Goal: Communication & Community: Answer question/provide support

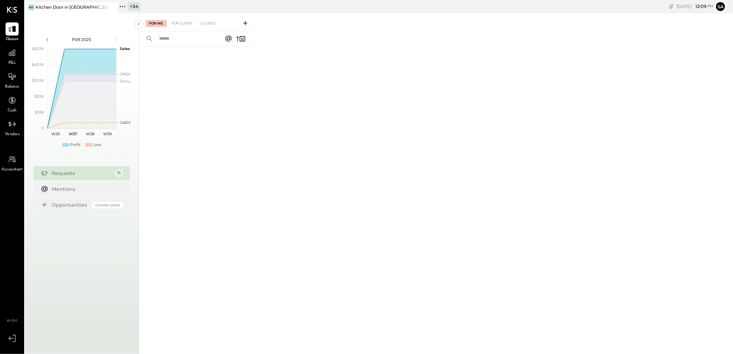
drag, startPoint x: 133, startPoint y: 10, endPoint x: 139, endPoint y: 64, distance: 53.6
click at [133, 10] on div "+ 34" at bounding box center [134, 6] width 13 height 9
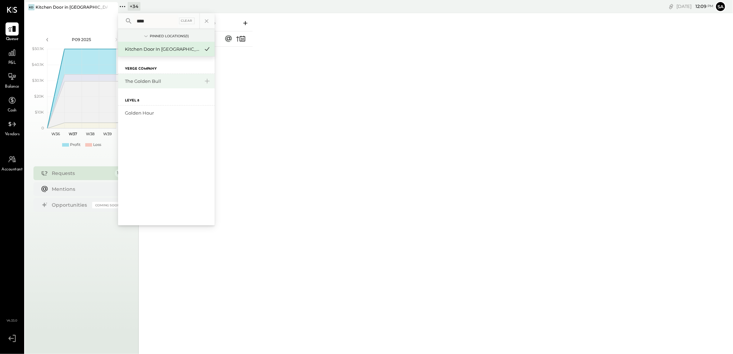
type input "****"
click at [152, 77] on div "The Golden Bull" at bounding box center [166, 81] width 97 height 14
click at [154, 78] on div "The Golden Bull" at bounding box center [162, 81] width 75 height 7
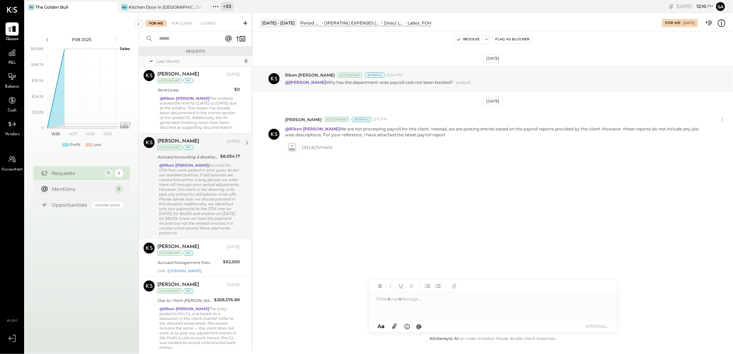
drag, startPoint x: 193, startPoint y: 111, endPoint x: 173, endPoint y: 154, distance: 47.4
click at [193, 111] on div "@Riken Shethiya The landlord waived the rent for March 2025 to May 2025 due to …" at bounding box center [200, 113] width 80 height 34
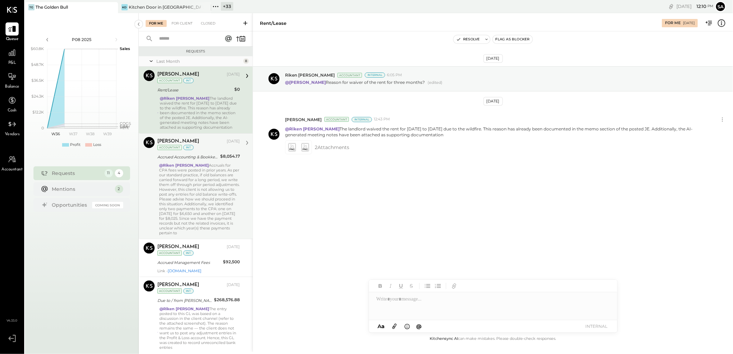
click at [179, 178] on div "@Riken [PERSON_NAME] Accruals for CPA fees were posted in prior years. As per o…" at bounding box center [199, 199] width 81 height 72
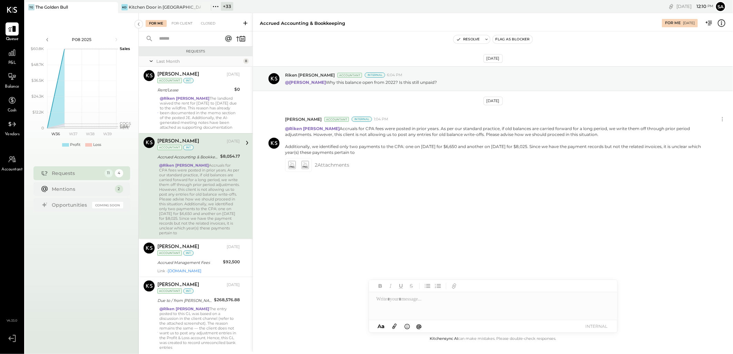
click at [182, 235] on div "@Riken [PERSON_NAME] Accruals for CPA fees were posted in prior years. As per o…" at bounding box center [199, 199] width 81 height 72
click at [202, 265] on div "Accrued Management Fees" at bounding box center [189, 262] width 64 height 7
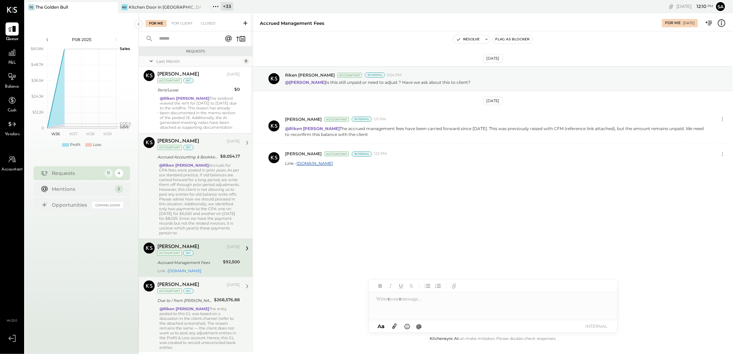
click at [207, 295] on div "[PERSON_NAME] [DATE] Accountant int" at bounding box center [198, 288] width 82 height 14
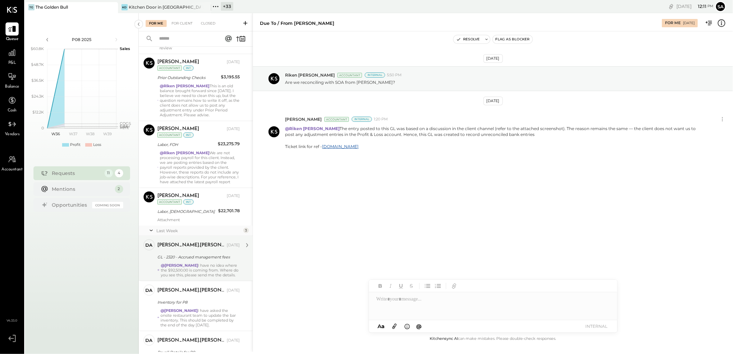
scroll to position [456, 0]
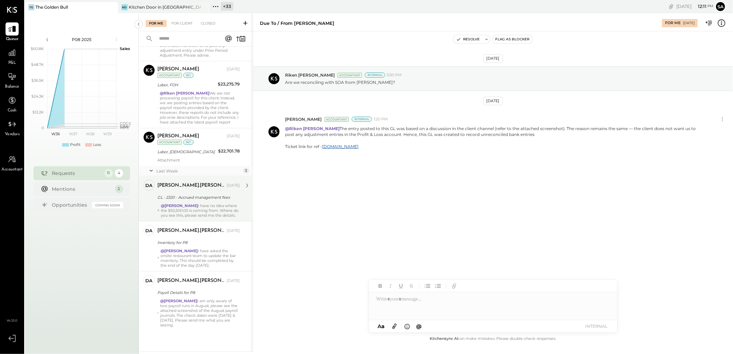
click at [190, 210] on div "@Sarang Khandhar I have no idea where the $92,500.00 is coming from. Where do y…" at bounding box center [200, 210] width 79 height 14
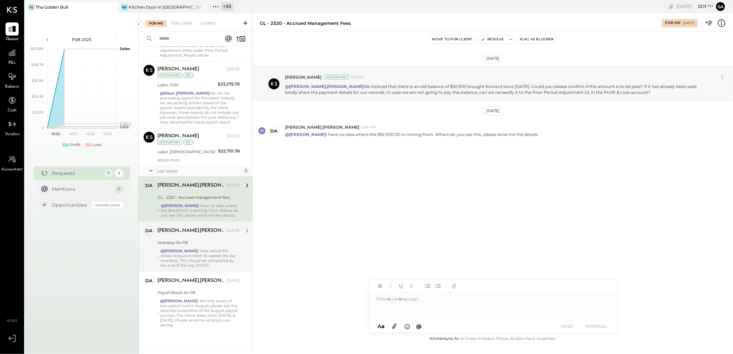
click at [163, 246] on div "Inventory for P8" at bounding box center [197, 242] width 80 height 7
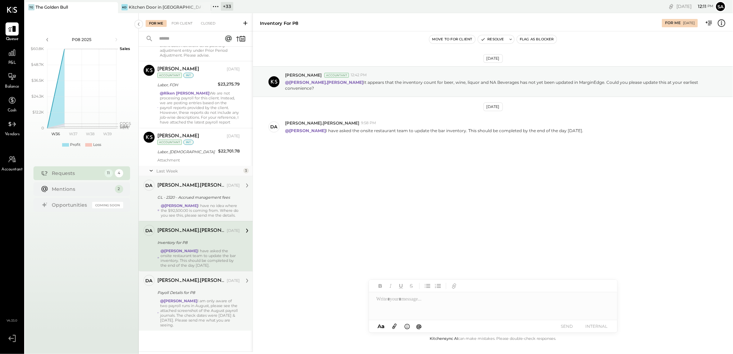
click at [199, 311] on div "@[PERSON_NAME] I am only aware of two payroll runs in August, please see the at…" at bounding box center [200, 313] width 80 height 29
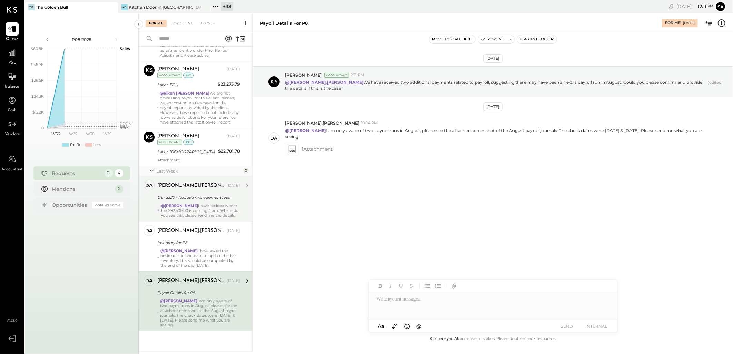
click at [187, 208] on div "@Sarang Khandhar I have no idea where the $92,500.00 is coming from. Where do y…" at bounding box center [200, 210] width 79 height 14
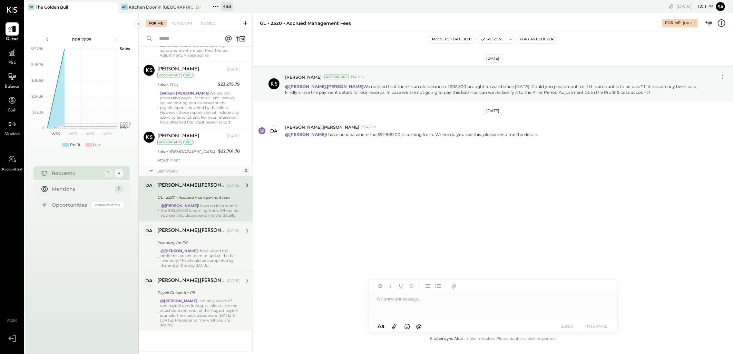
click at [202, 257] on div "@[PERSON_NAME] I have asked the onsite restaurant team to update the bar invent…" at bounding box center [199, 257] width 79 height 19
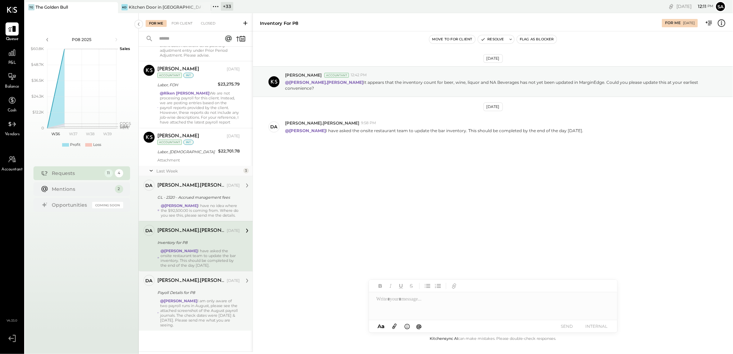
click at [198, 282] on div "[PERSON_NAME].[PERSON_NAME]" at bounding box center [191, 280] width 68 height 7
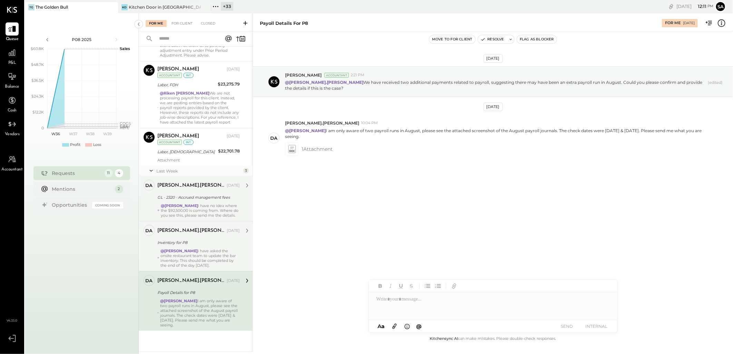
click at [198, 247] on div "[PERSON_NAME].[PERSON_NAME] [DATE] Inventory for P8 @[PERSON_NAME] I have asked…" at bounding box center [198, 246] width 82 height 43
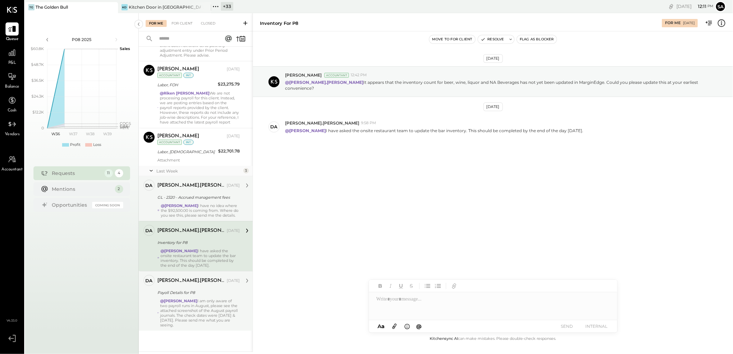
click at [187, 282] on div "[PERSON_NAME].[PERSON_NAME]" at bounding box center [191, 280] width 68 height 7
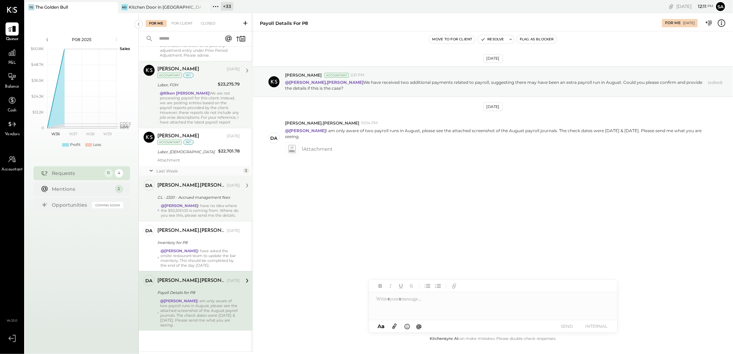
click at [177, 91] on div "@Riken [PERSON_NAME] We are not processing payroll for this client. Instead, we…" at bounding box center [200, 108] width 80 height 34
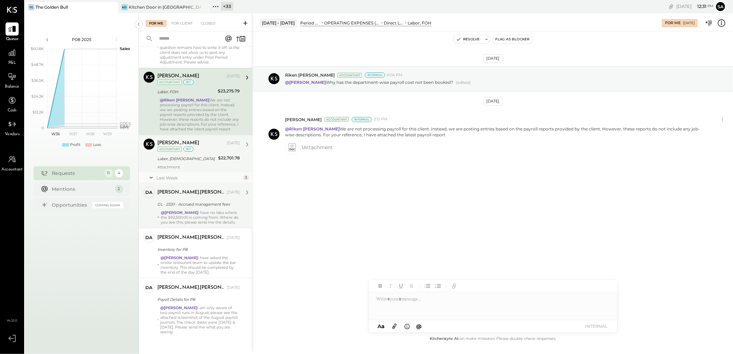
scroll to position [456, 0]
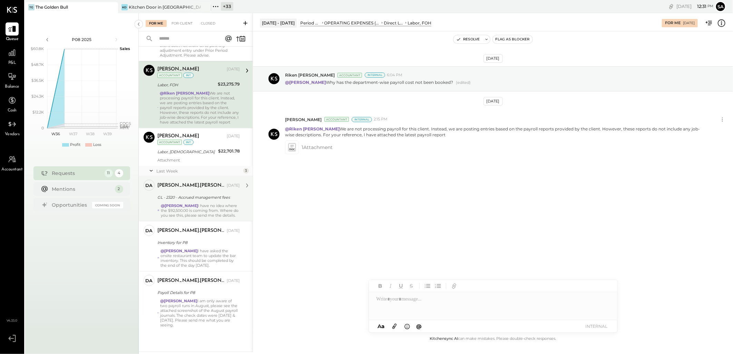
click at [194, 197] on div "[PERSON_NAME].[PERSON_NAME] [DATE] GL - 2320 - Accrued management fees @[PERSON…" at bounding box center [198, 199] width 82 height 38
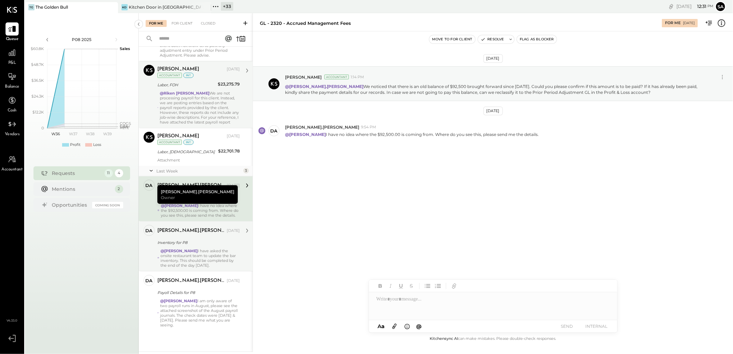
click at [175, 250] on strong "@[PERSON_NAME]" at bounding box center [178, 250] width 37 height 5
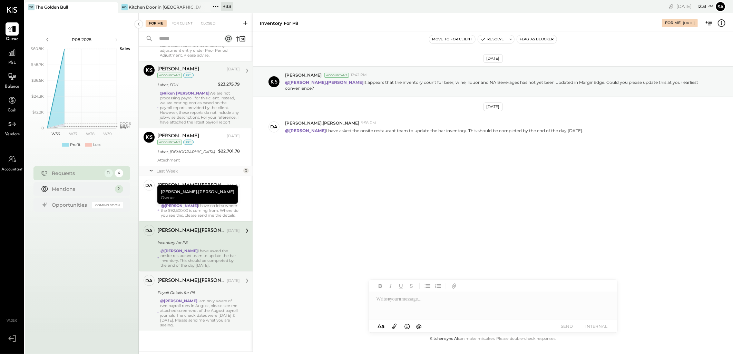
click at [179, 306] on div "@[PERSON_NAME] I am only aware of two payroll runs in August, please see the at…" at bounding box center [200, 313] width 80 height 29
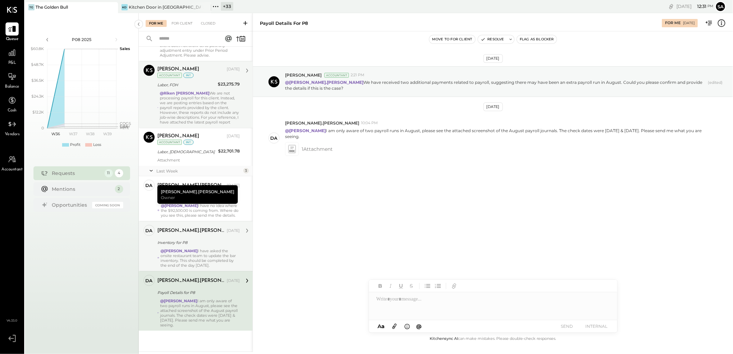
click at [192, 252] on div "@[PERSON_NAME] I have asked the onsite restaurant team to update the bar invent…" at bounding box center [199, 257] width 79 height 19
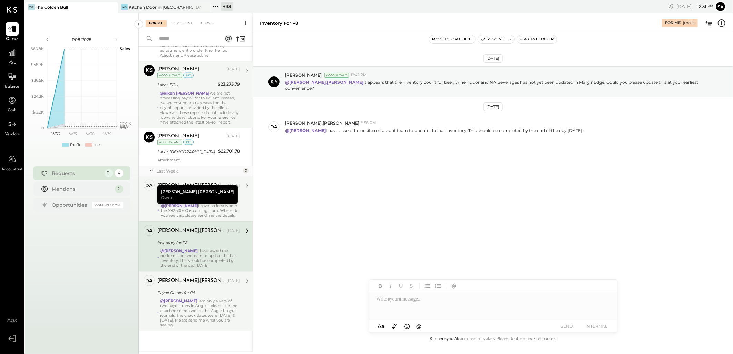
click at [215, 203] on div "@Sarang Khandhar I have no idea where the $92,500.00 is coming from. Where do y…" at bounding box center [200, 210] width 79 height 14
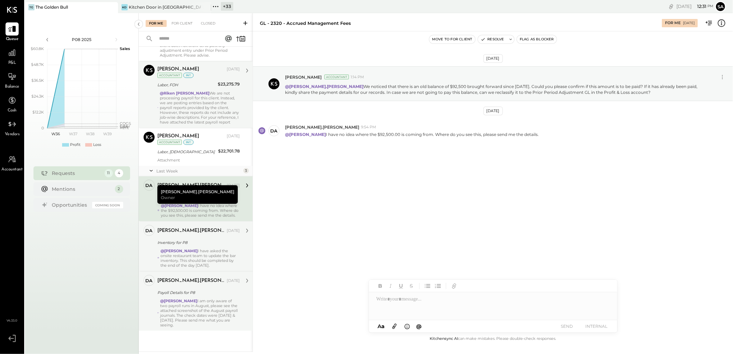
click at [306, 216] on div "Sep 2nd, 2025 Sarang Khandhar Accountant 1:14 PM @david.stevenson We noticed th…" at bounding box center [493, 182] width 480 height 303
click at [230, 203] on div "@Sarang Khandhar I have no idea where the $92,500.00 is coming from. Where do y…" at bounding box center [200, 210] width 79 height 14
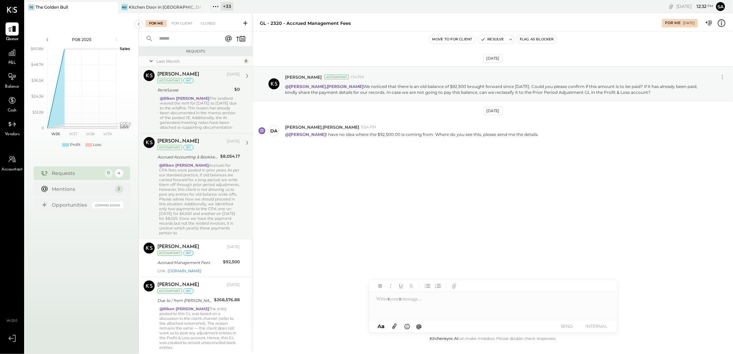
click at [194, 105] on div "@Riken Shethiya The landlord waived the rent for March 2025 to May 2025 due to …" at bounding box center [200, 113] width 80 height 34
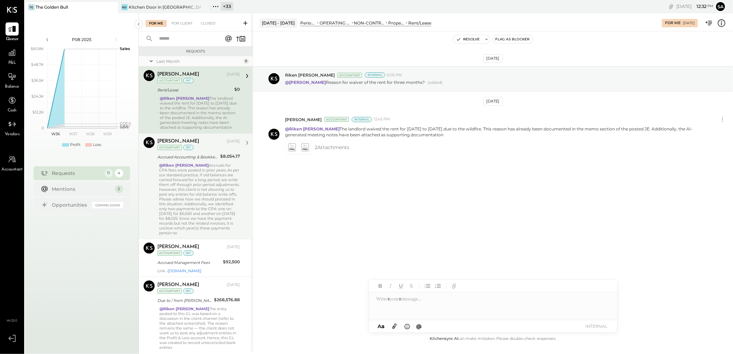
click at [156, 61] on div "Last Month" at bounding box center [198, 61] width 85 height 6
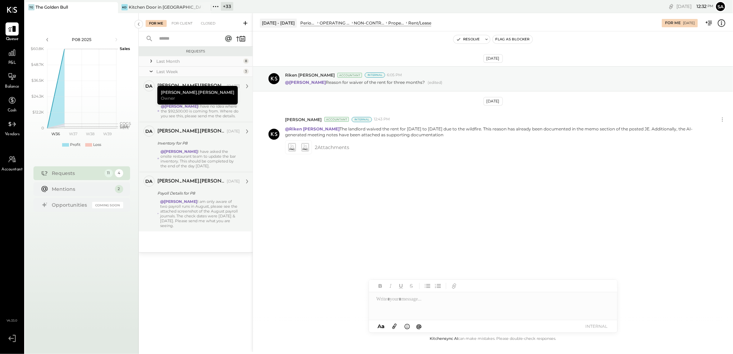
click at [156, 61] on div "Last Month" at bounding box center [198, 61] width 85 height 6
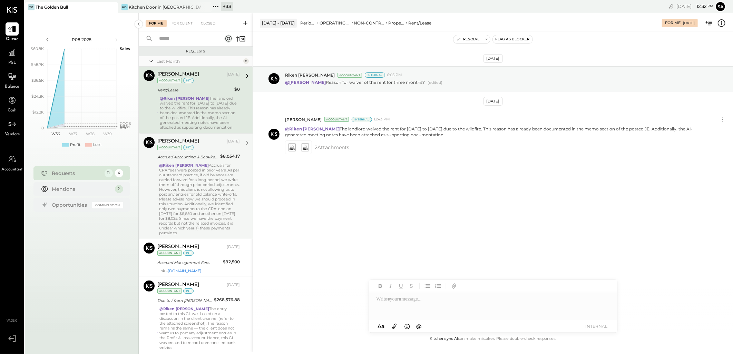
click at [208, 83] on div "[PERSON_NAME] [DATE] Accountant int" at bounding box center [198, 77] width 82 height 14
click at [467, 40] on button "Resolve" at bounding box center [467, 39] width 29 height 8
click at [184, 119] on div "@Riken Shethiya The landlord waived the rent for March 2025 to May 2025 due to …" at bounding box center [200, 113] width 80 height 34
click at [204, 105] on div "@Riken Shethiya The landlord waived the rent for March 2025 to May 2025 due to …" at bounding box center [200, 113] width 80 height 34
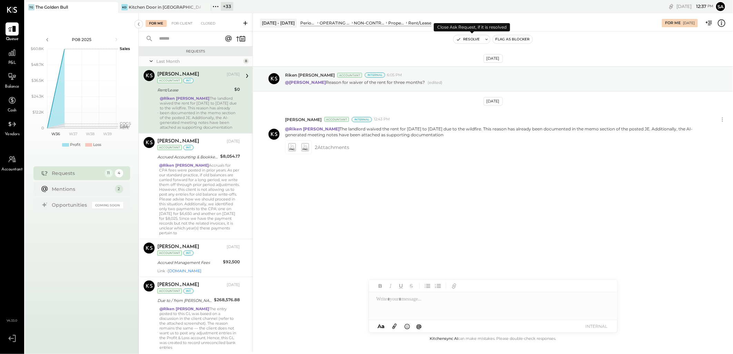
click at [469, 35] on button "Resolve" at bounding box center [467, 39] width 29 height 8
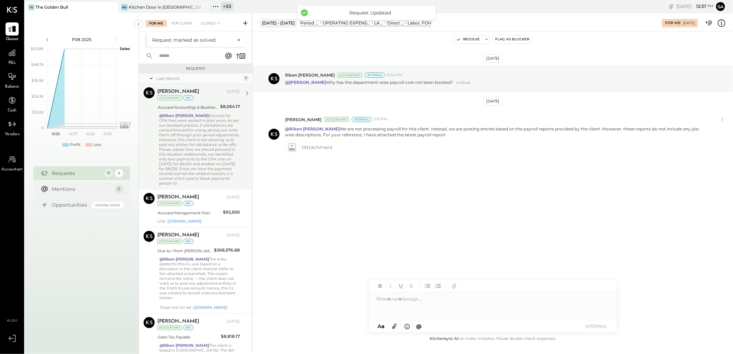
click at [206, 150] on div "@Riken [PERSON_NAME] Accruals for CPA fees were posted in prior years. As per o…" at bounding box center [199, 149] width 81 height 72
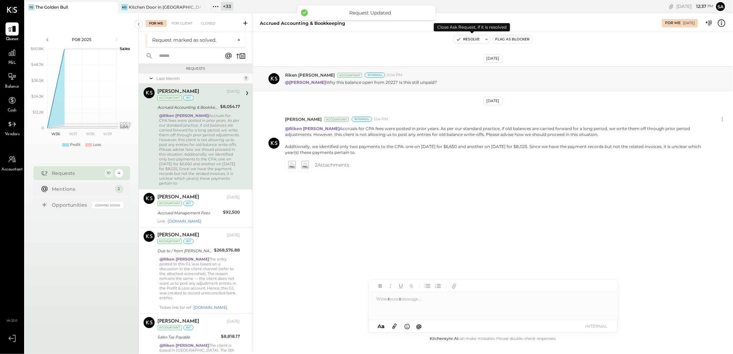
click at [461, 38] on button "Resolve" at bounding box center [467, 39] width 29 height 8
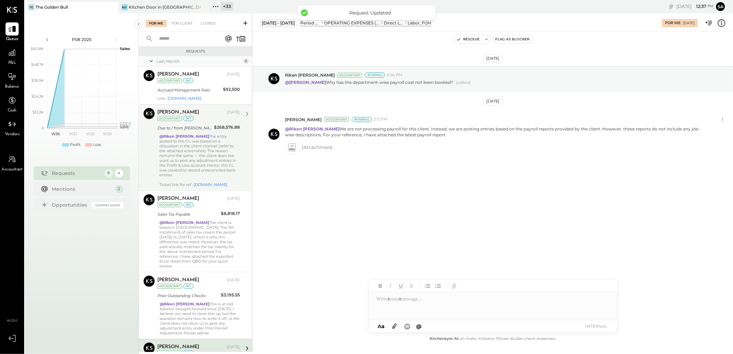
click at [203, 145] on div "@[PERSON_NAME] The entry posted to this GL was based on a discussion in the cli…" at bounding box center [199, 160] width 80 height 53
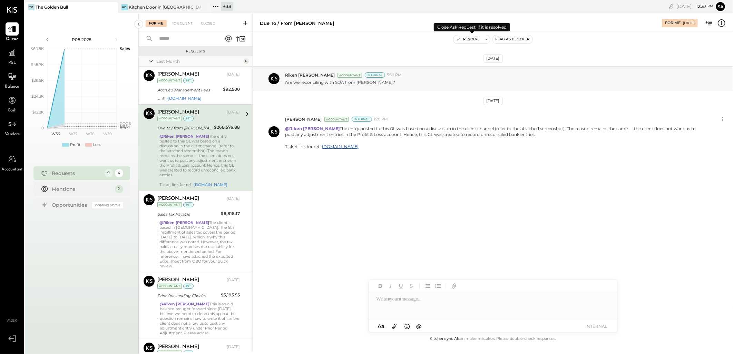
click at [464, 40] on button "Resolve" at bounding box center [467, 39] width 29 height 8
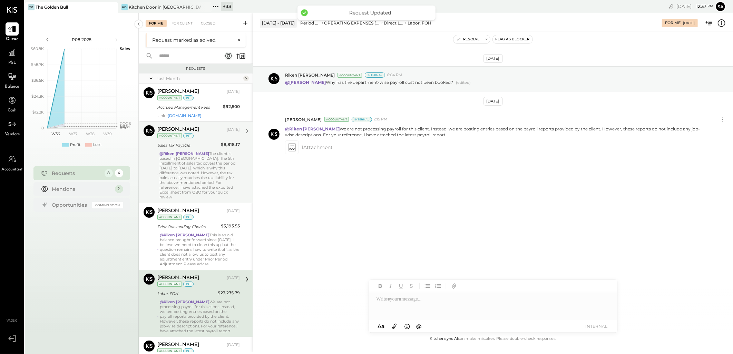
click at [212, 168] on div "@[PERSON_NAME] The client is based in [GEOGRAPHIC_DATA]. The 5th installment of…" at bounding box center [199, 175] width 80 height 48
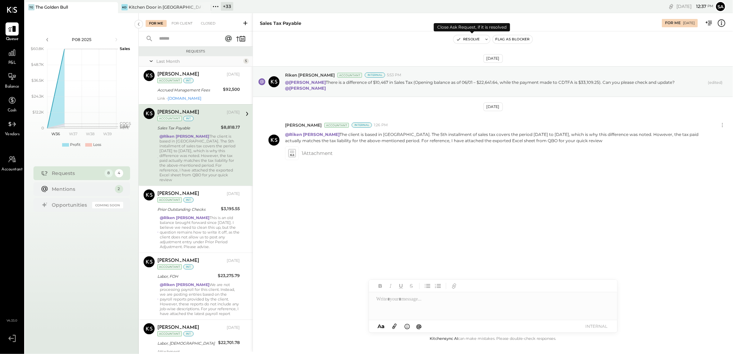
click at [465, 40] on button "Resolve" at bounding box center [467, 39] width 29 height 8
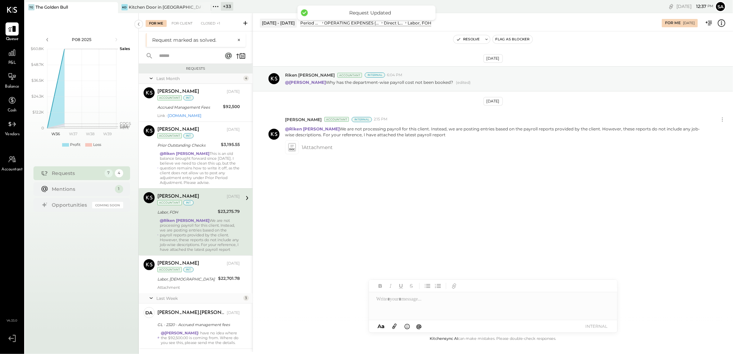
scroll to position [9, 0]
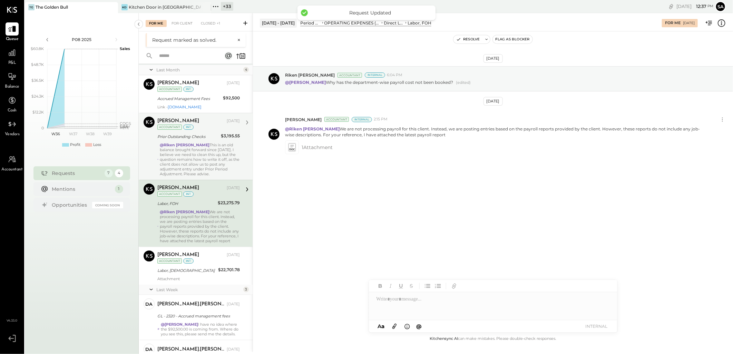
click at [165, 143] on strong "@Riken [PERSON_NAME]" at bounding box center [185, 145] width 50 height 5
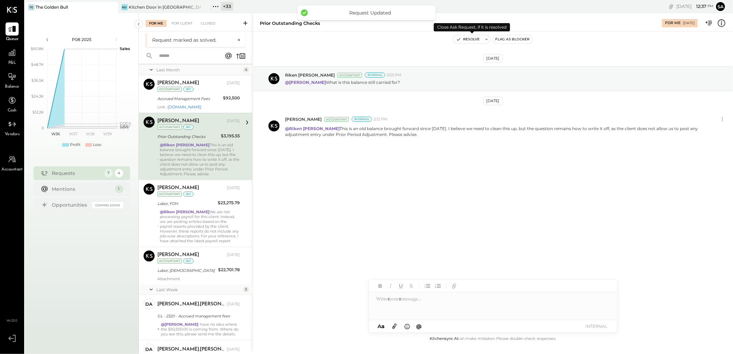
click at [461, 37] on icon "button" at bounding box center [458, 39] width 5 height 5
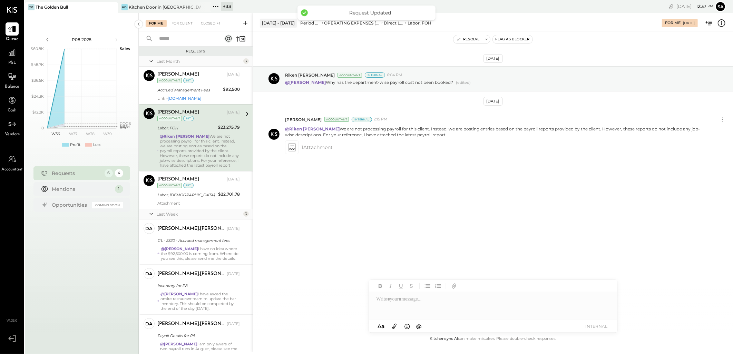
click at [176, 155] on div "@Riken [PERSON_NAME] We are not processing payroll for this client. Instead, we…" at bounding box center [200, 151] width 80 height 34
click at [460, 38] on icon "button" at bounding box center [458, 39] width 5 height 5
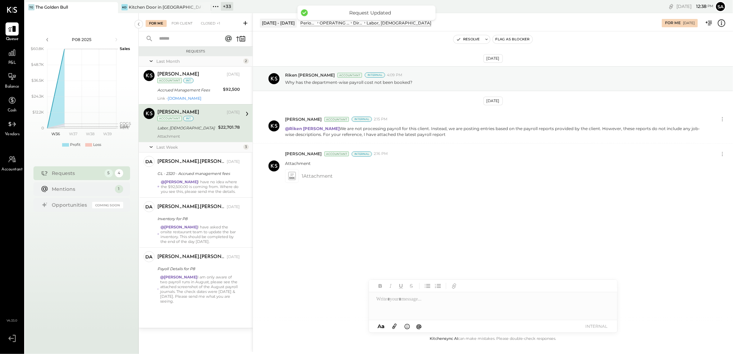
click at [200, 122] on div "[PERSON_NAME] [DATE] Accountant int" at bounding box center [198, 115] width 82 height 14
click at [463, 38] on button "Resolve" at bounding box center [467, 39] width 29 height 8
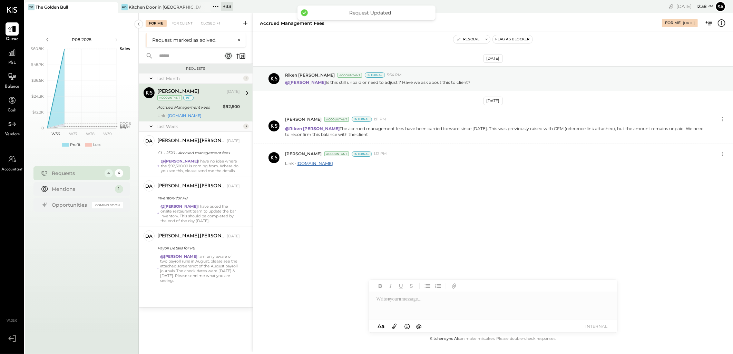
click at [201, 97] on div "[PERSON_NAME] [DATE] Accountant int" at bounding box center [198, 94] width 82 height 14
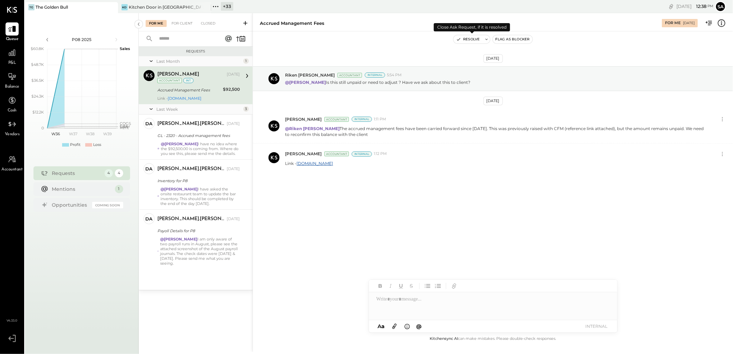
click at [464, 40] on button "Resolve" at bounding box center [467, 39] width 29 height 8
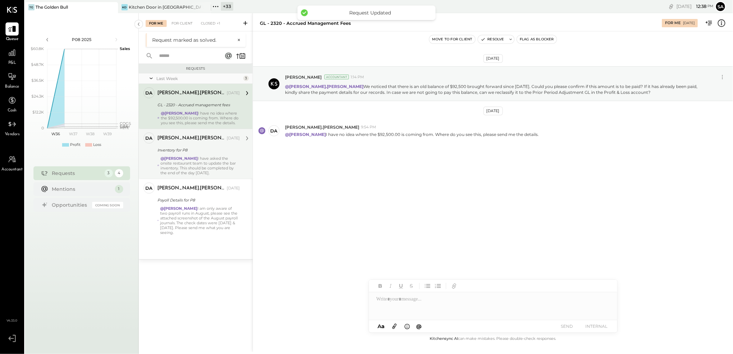
click at [196, 165] on div "@[PERSON_NAME] I have asked the onsite restaurant team to update the bar invent…" at bounding box center [199, 165] width 79 height 19
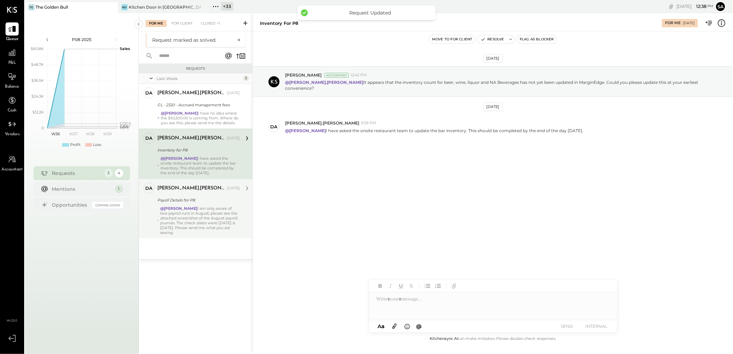
click at [186, 218] on div "@[PERSON_NAME] I am only aware of two payroll runs in August, please see the at…" at bounding box center [200, 220] width 80 height 29
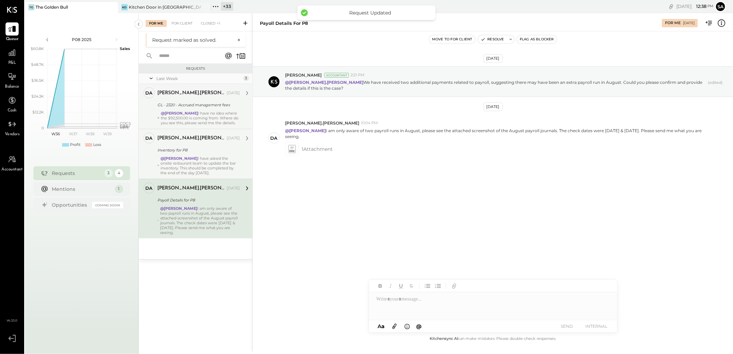
click at [182, 104] on div "GL - 2320 - Accrued management fees" at bounding box center [197, 104] width 80 height 7
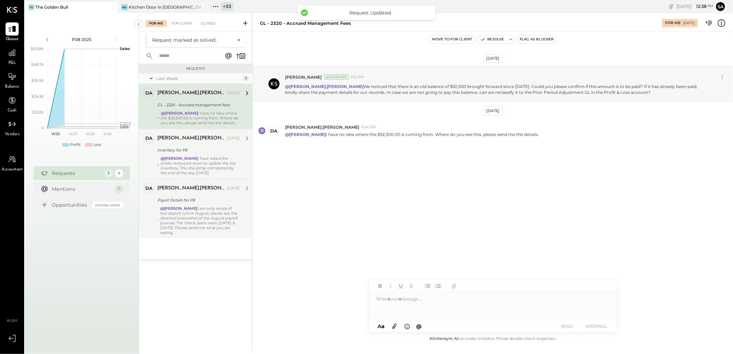
click at [189, 144] on div "[PERSON_NAME].[PERSON_NAME] [DATE] Inventory for P8 @[PERSON_NAME] I have asked…" at bounding box center [198, 154] width 82 height 43
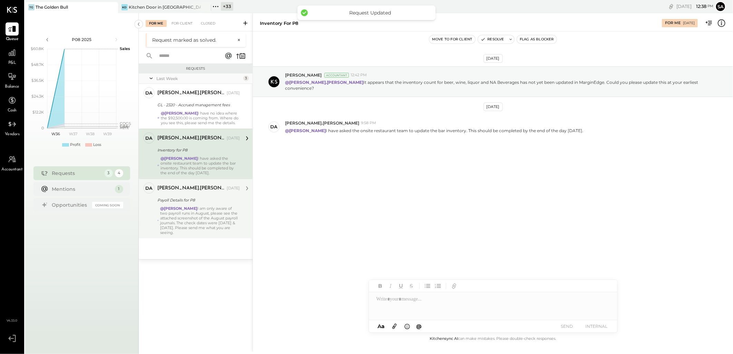
click at [185, 193] on div "[PERSON_NAME].[PERSON_NAME] [DATE]" at bounding box center [198, 189] width 82 height 10
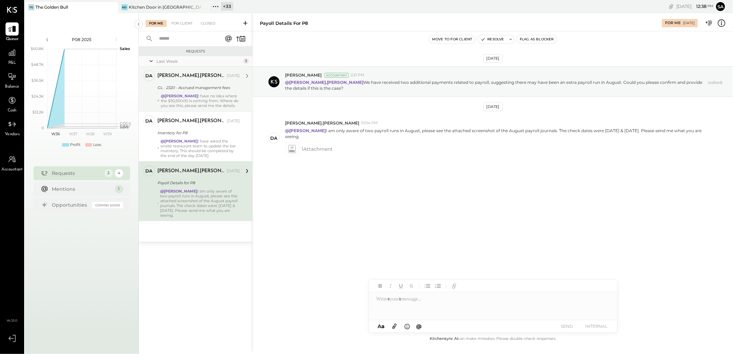
click at [188, 92] on div "[PERSON_NAME].[PERSON_NAME] [DATE] GL - 2320 - Accrued management fees @[PERSON…" at bounding box center [198, 89] width 82 height 38
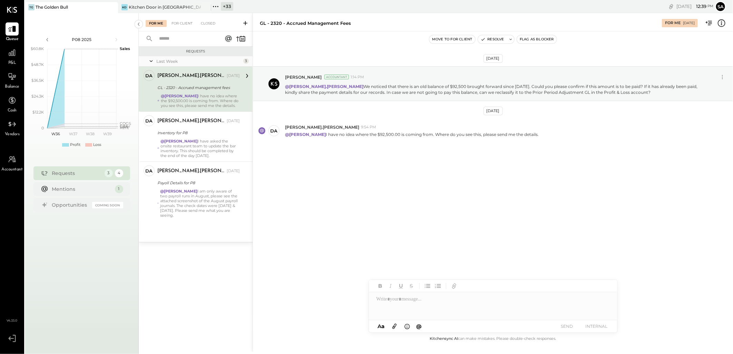
click at [456, 297] on div at bounding box center [493, 306] width 248 height 28
click at [396, 326] on icon at bounding box center [395, 326] width 8 height 8
click at [392, 277] on div at bounding box center [493, 280] width 248 height 28
click at [411, 275] on div at bounding box center [493, 280] width 248 height 28
paste div
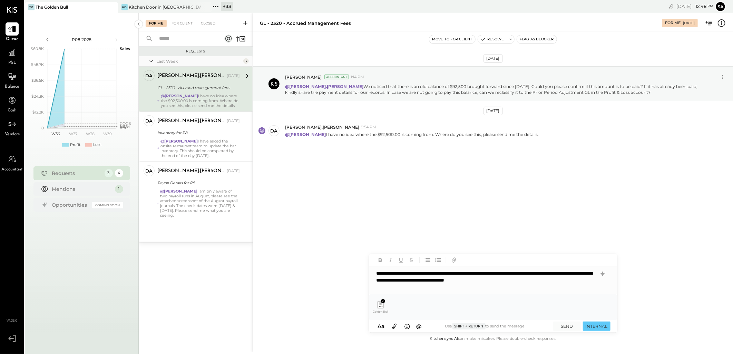
click at [377, 274] on div "**********" at bounding box center [493, 280] width 248 height 28
type input "*****"
click at [427, 292] on span "[PERSON_NAME].[PERSON_NAME]" at bounding box center [435, 289] width 54 height 13
click at [396, 326] on icon at bounding box center [394, 326] width 4 height 5
click at [563, 325] on button "SEND" at bounding box center [567, 326] width 28 height 9
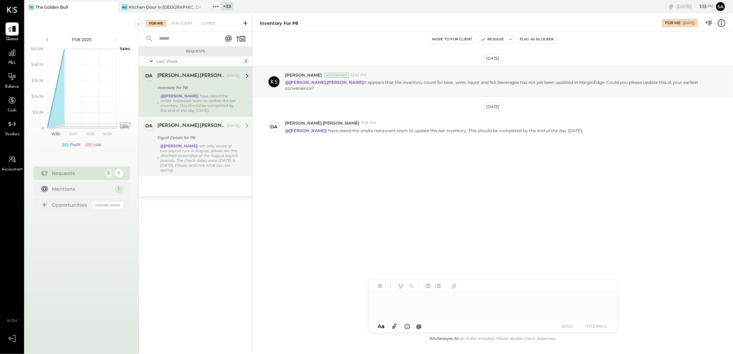
click at [195, 99] on div "@[PERSON_NAME] I have asked the onsite restaurant team to update the bar invent…" at bounding box center [199, 103] width 79 height 19
